Goal: Task Accomplishment & Management: Manage account settings

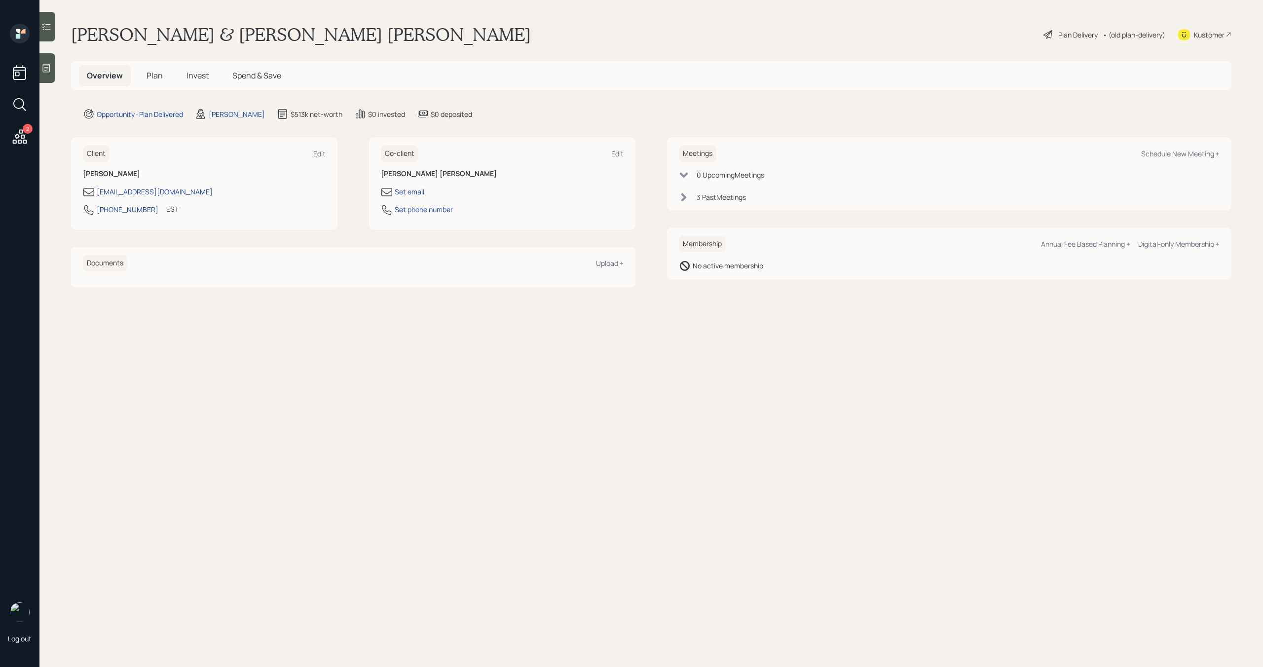
click at [198, 75] on span "Invest" at bounding box center [197, 75] width 22 height 11
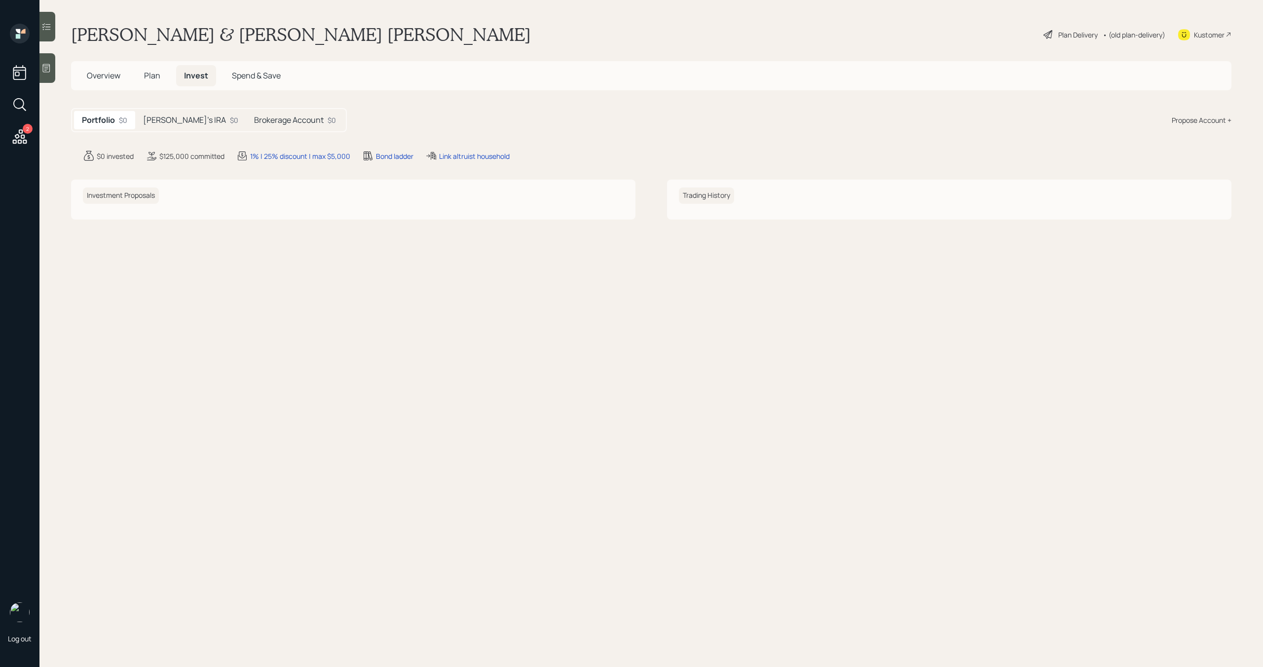
click at [88, 81] on h5 "Overview" at bounding box center [103, 75] width 49 height 21
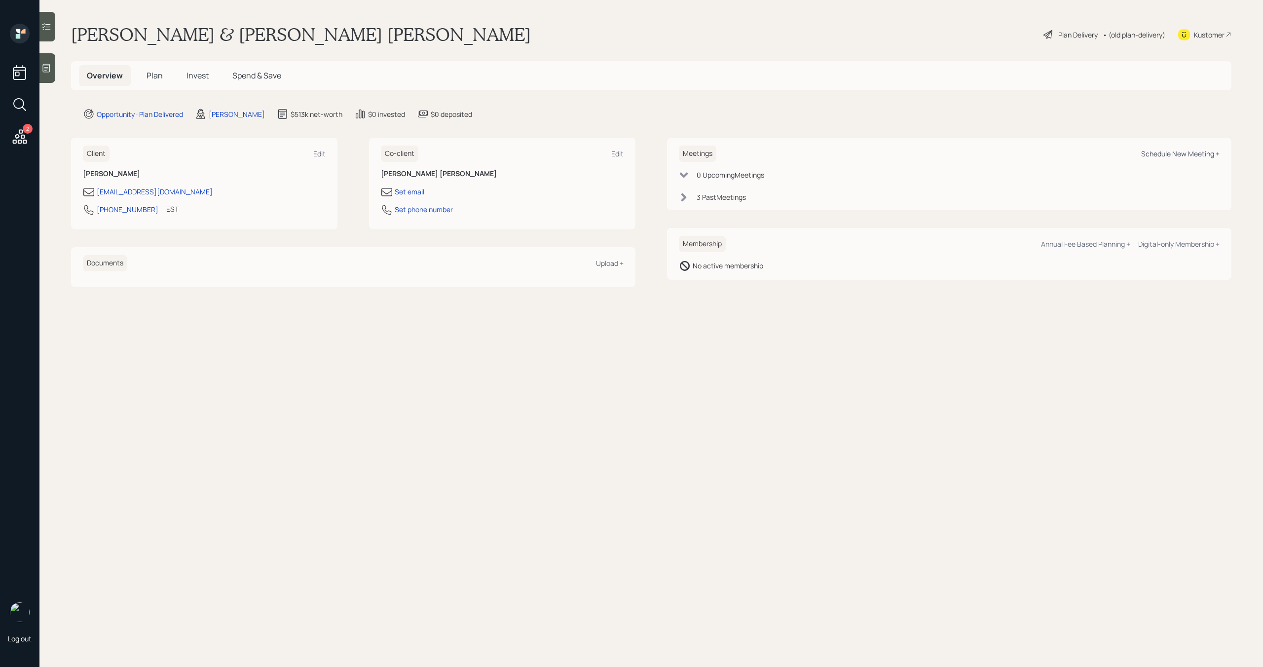
click at [1166, 153] on div "Schedule New Meeting +" at bounding box center [1180, 153] width 78 height 9
select select "bffa7908-1b2a-4c79-9bb6-f0ec9aed22d3"
